Goal: Check status

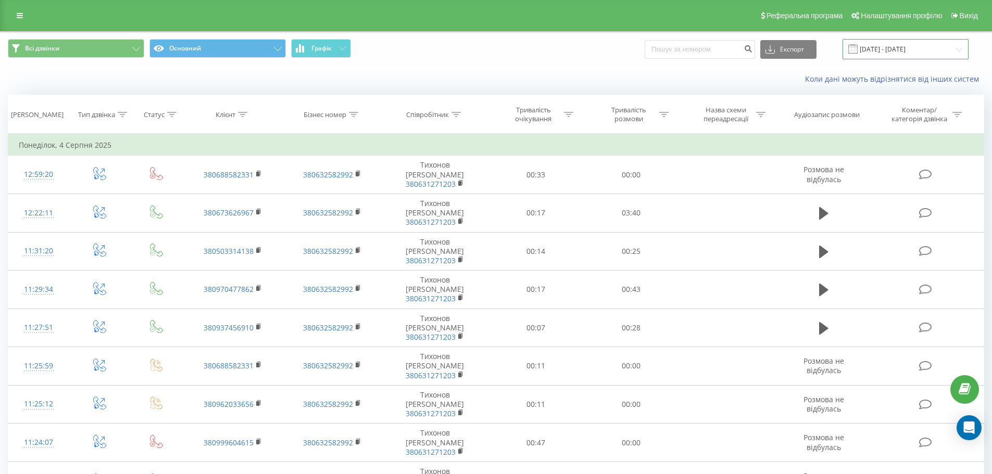
click at [899, 46] on input "[DATE] - [DATE]" at bounding box center [905, 49] width 126 height 20
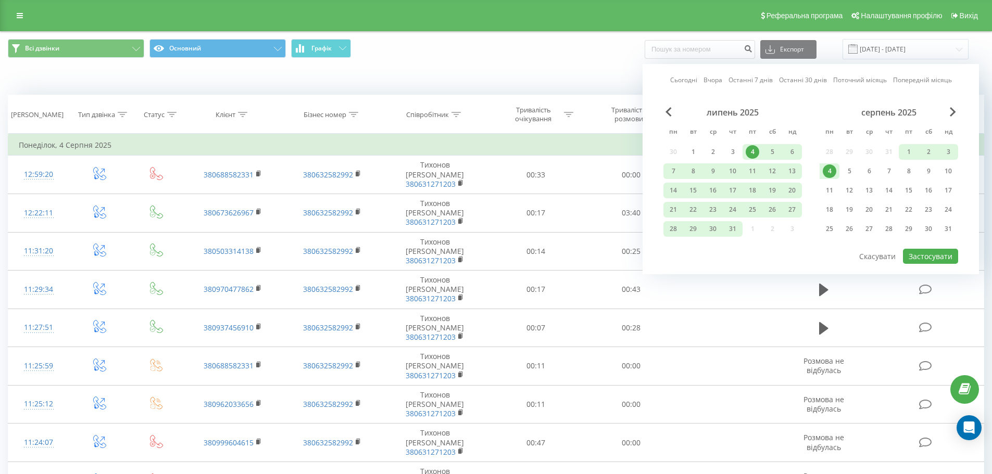
click at [687, 79] on link "Сьогодні" at bounding box center [683, 80] width 27 height 10
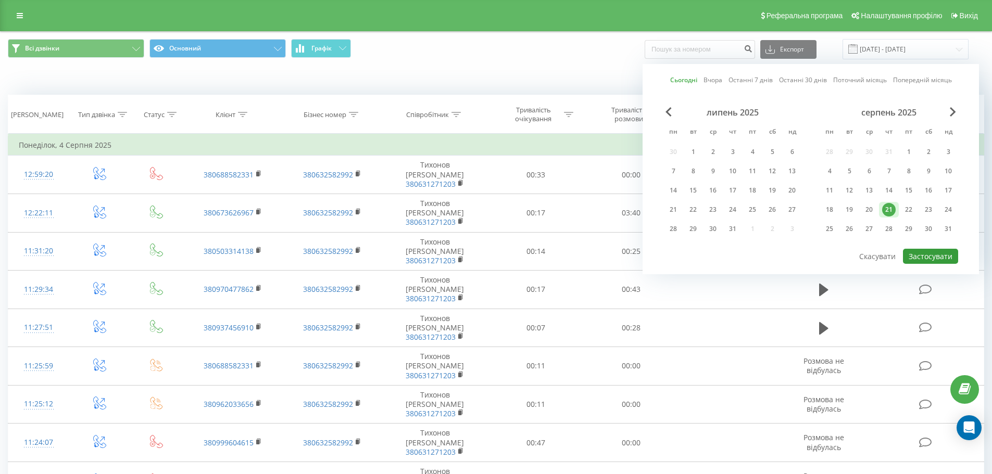
click at [919, 255] on button "Застосувати" at bounding box center [930, 256] width 55 height 15
type input "[DATE] - [DATE]"
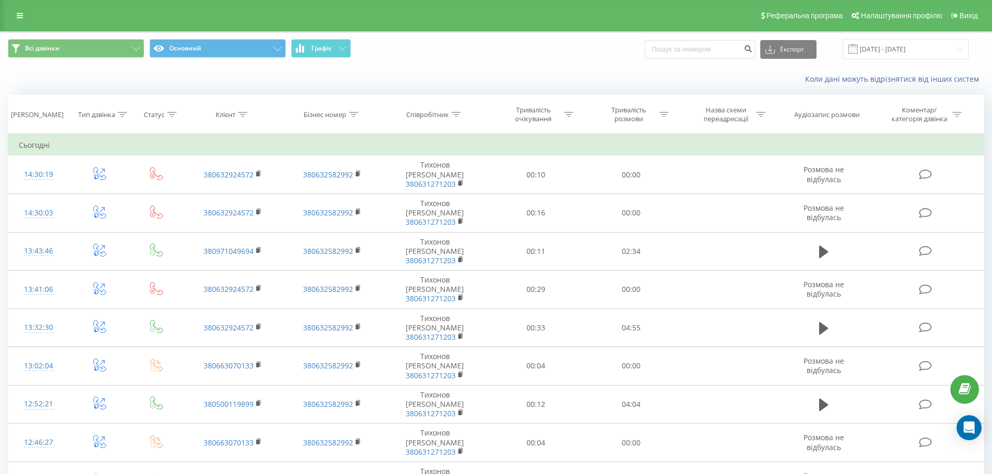
click at [339, 73] on div "Коли дані можуть відрізнятися вiд інших систем" at bounding box center [496, 79] width 991 height 25
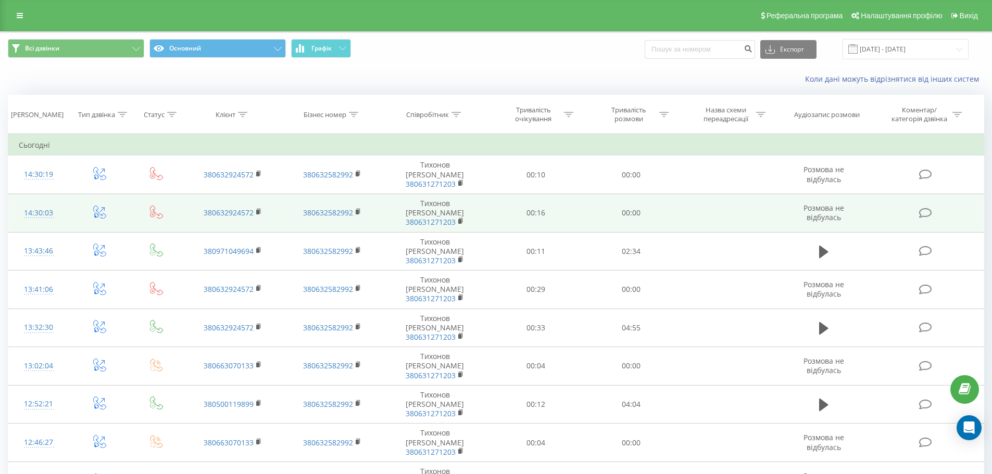
scroll to position [52, 0]
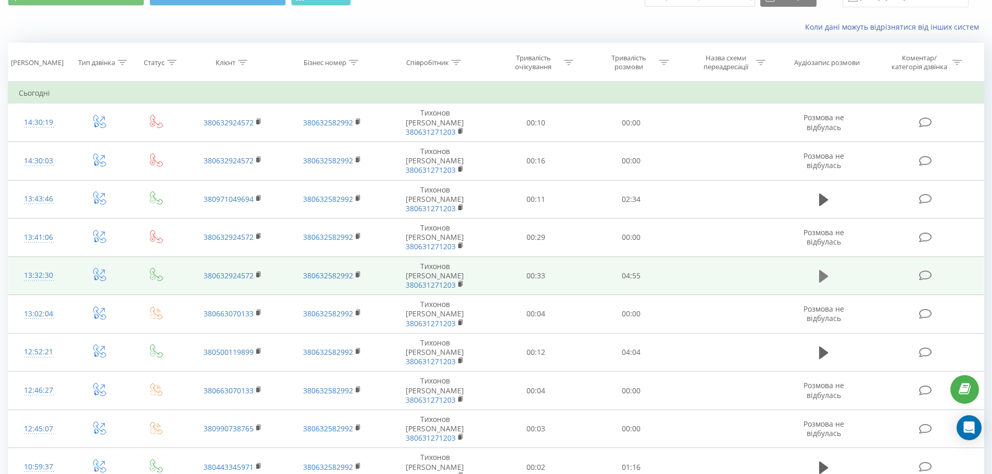
click at [824, 270] on icon at bounding box center [823, 276] width 9 height 12
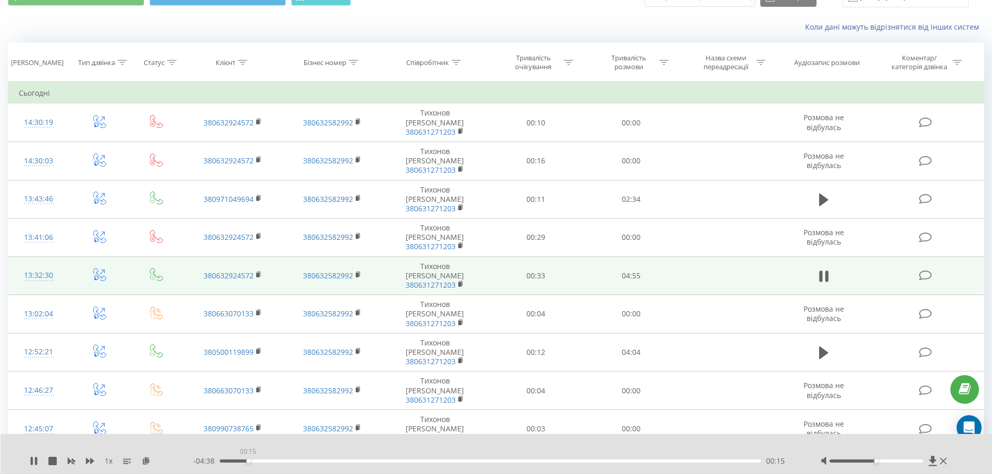
click at [248, 461] on div "00:15" at bounding box center [490, 461] width 541 height 3
click at [270, 461] on div "00:16" at bounding box center [490, 461] width 541 height 3
click at [289, 461] on div "00:38" at bounding box center [490, 461] width 541 height 3
click at [322, 460] on div "00:38" at bounding box center [490, 461] width 541 height 3
click at [340, 461] on div "01:06" at bounding box center [490, 461] width 541 height 3
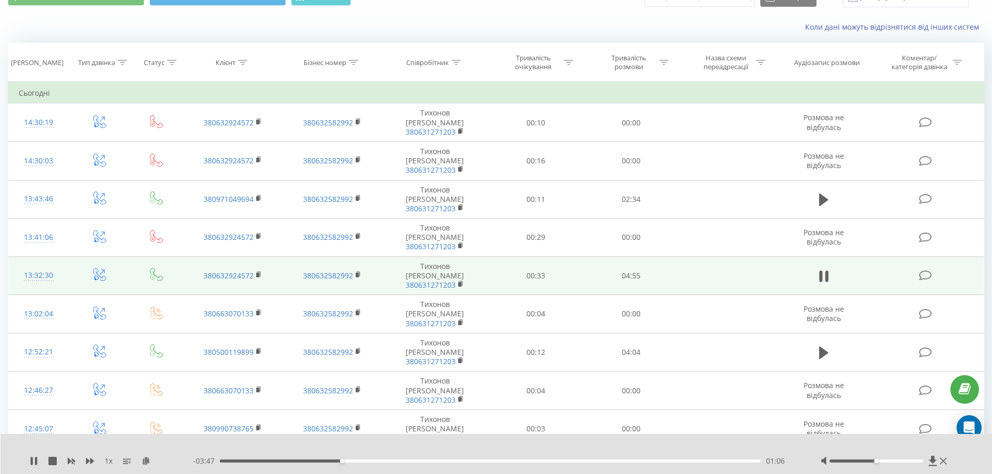
click at [351, 461] on div "01:06" at bounding box center [490, 461] width 541 height 3
click at [369, 461] on div "01:11" at bounding box center [490, 461] width 541 height 3
click at [388, 461] on div "01:24" at bounding box center [490, 461] width 541 height 3
click at [436, 444] on div at bounding box center [490, 447] width 736 height 11
click at [449, 461] on div "02:04" at bounding box center [490, 461] width 541 height 3
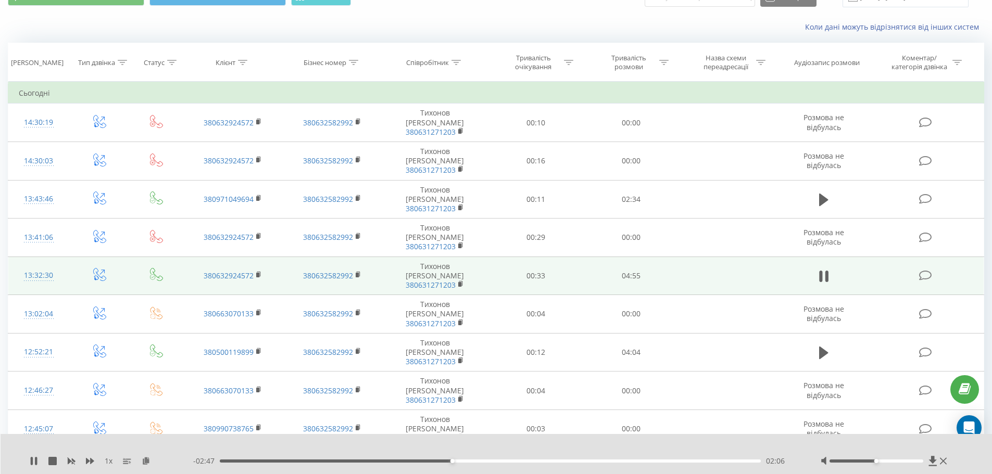
click at [462, 462] on div "02:06" at bounding box center [490, 461] width 541 height 3
click at [460, 461] on div "02:10" at bounding box center [490, 461] width 541 height 3
click at [455, 460] on div "02:13" at bounding box center [490, 461] width 541 height 3
drag, startPoint x: 613, startPoint y: 448, endPoint x: 608, endPoint y: 446, distance: 5.4
click at [613, 448] on div at bounding box center [490, 447] width 736 height 11
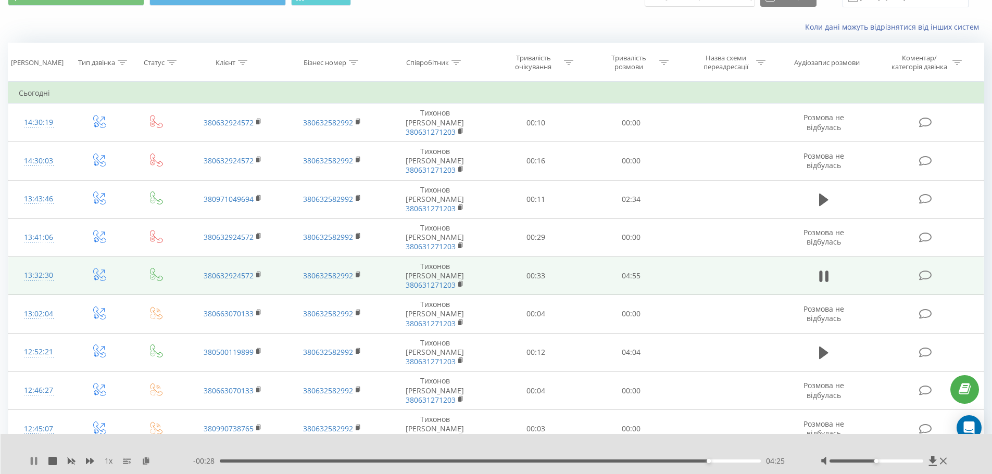
click at [33, 462] on icon at bounding box center [32, 461] width 2 height 8
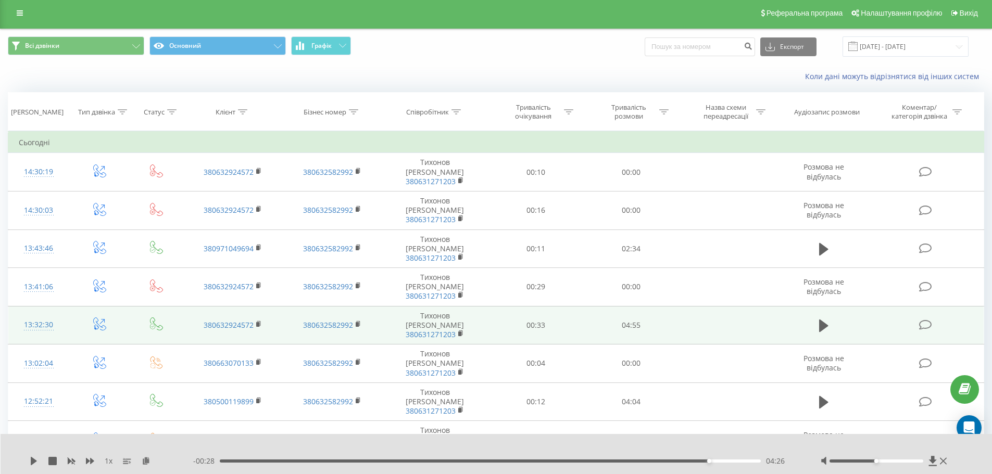
scroll to position [0, 0]
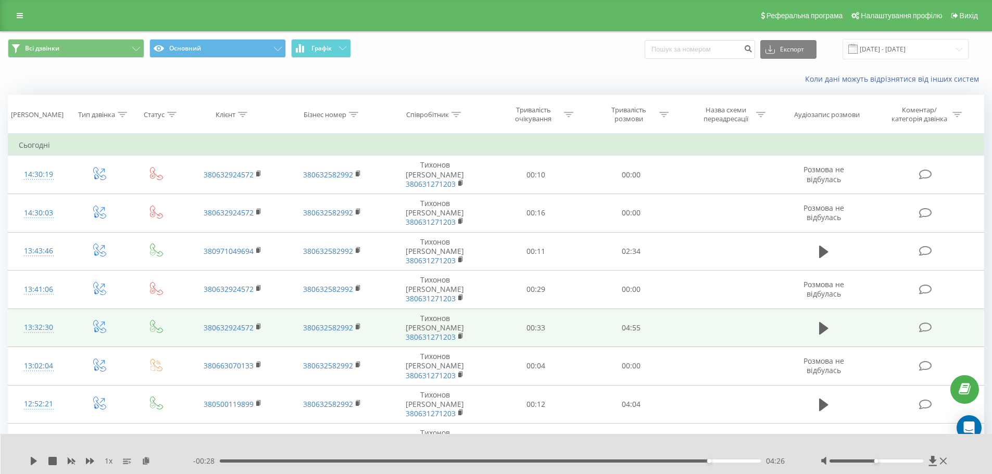
click at [496, 60] on div "Всі дзвінки Основний Графік Експорт .csv .xls .xlsx [DATE] - [DATE]" at bounding box center [496, 49] width 991 height 35
